Goal: Information Seeking & Learning: Learn about a topic

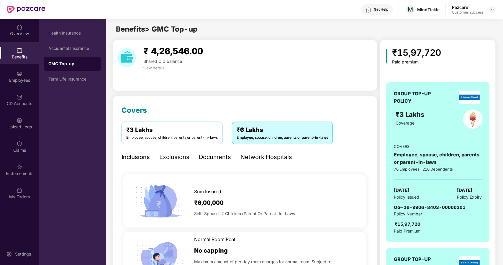
scroll to position [56, 0]
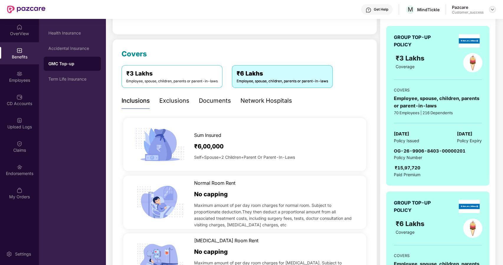
click at [491, 12] on div at bounding box center [492, 9] width 7 height 7
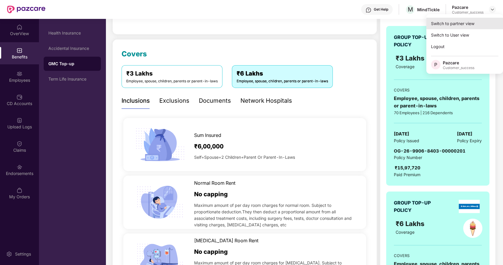
click at [461, 22] on div "Switch to partner view" at bounding box center [465, 24] width 77 height 12
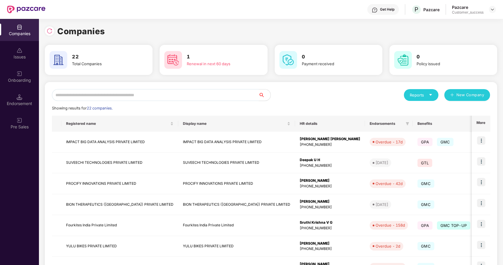
click at [144, 94] on input "text" at bounding box center [155, 95] width 207 height 12
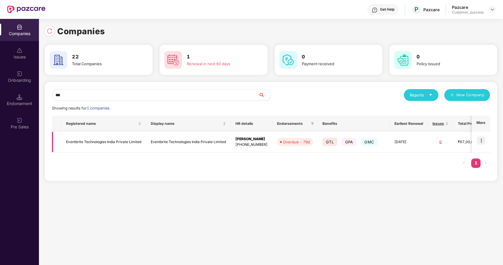
type input "***"
click at [483, 139] on img at bounding box center [481, 140] width 8 height 8
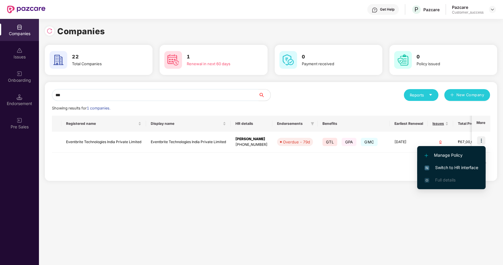
click at [446, 167] on span "Switch to HR interface" at bounding box center [452, 167] width 54 height 6
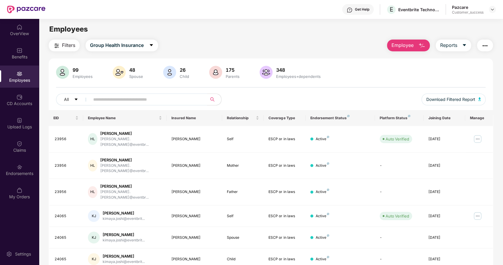
click at [99, 97] on input "text" at bounding box center [146, 99] width 106 height 9
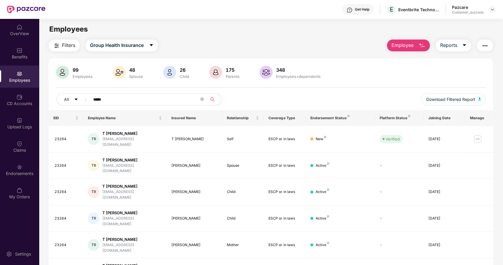
type input "*****"
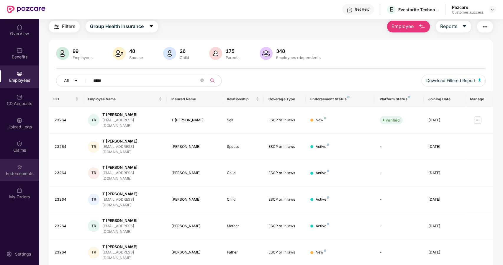
click at [21, 164] on img at bounding box center [20, 167] width 6 height 6
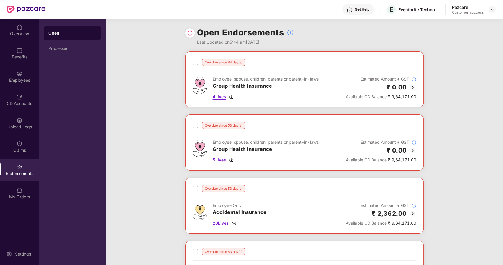
click at [219, 96] on span "4 Lives" at bounding box center [219, 97] width 13 height 6
click at [26, 86] on div "Employees" at bounding box center [19, 77] width 39 height 22
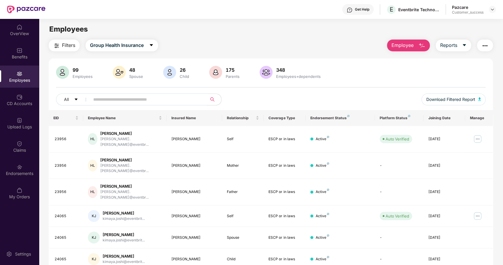
click at [141, 99] on input "text" at bounding box center [146, 99] width 106 height 9
click at [32, 171] on div "Endorsements" at bounding box center [19, 174] width 39 height 6
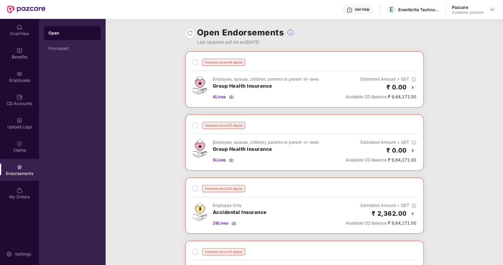
click at [411, 85] on img at bounding box center [412, 87] width 7 height 7
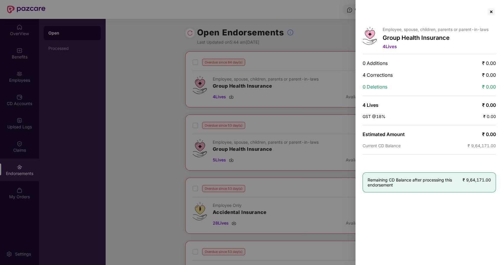
click at [166, 80] on div at bounding box center [251, 132] width 503 height 265
click at [498, 9] on div "Employee, spouse, children, parents or parent-in-laws Group Health Insurance 4 …" at bounding box center [430, 132] width 148 height 265
click at [491, 13] on div at bounding box center [491, 11] width 9 height 9
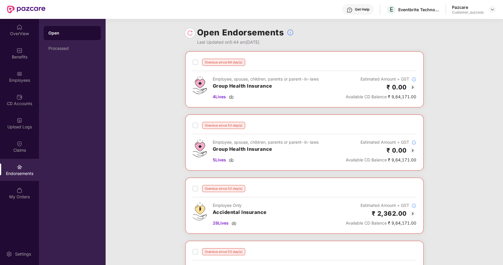
click at [411, 151] on img at bounding box center [412, 150] width 7 height 7
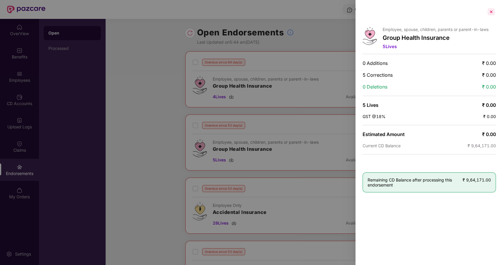
click at [489, 12] on div at bounding box center [491, 11] width 9 height 9
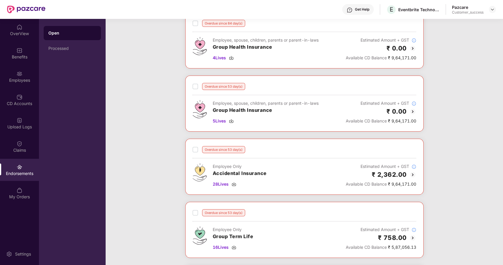
scroll to position [36, 0]
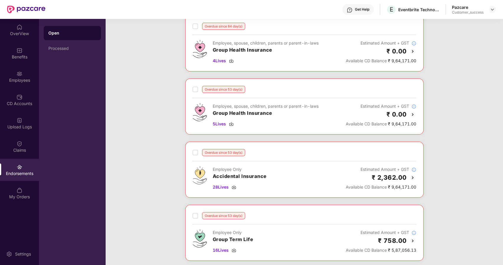
click at [412, 113] on img at bounding box center [412, 114] width 7 height 7
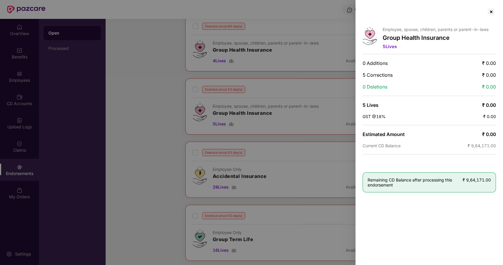
click at [130, 99] on div at bounding box center [251, 132] width 503 height 265
click at [140, 100] on div at bounding box center [251, 132] width 503 height 265
click at [491, 11] on div at bounding box center [491, 11] width 9 height 9
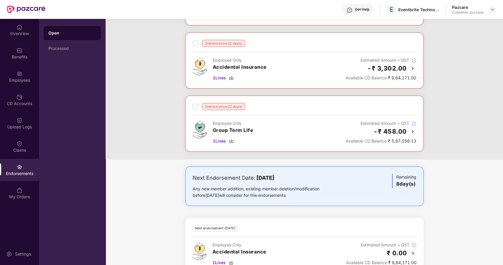
scroll to position [350, 0]
